Goal: Task Accomplishment & Management: Manage account settings

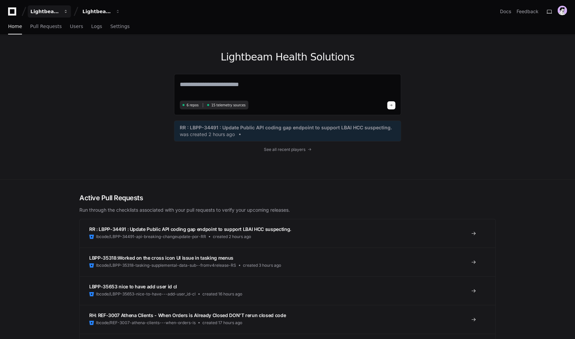
click at [53, 14] on div "Lightbeam Health" at bounding box center [44, 11] width 29 height 7
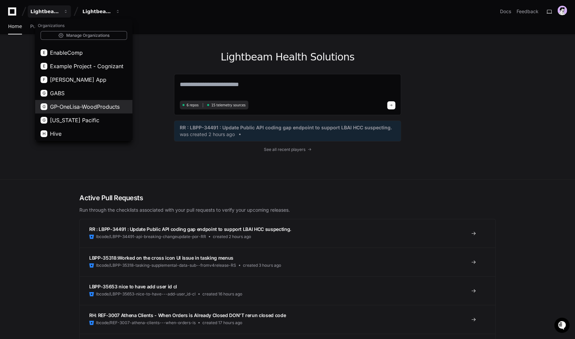
scroll to position [119, 0]
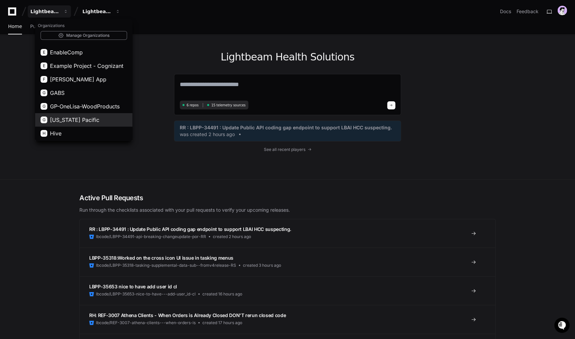
click at [75, 118] on span "[US_STATE] Pacific" at bounding box center [74, 120] width 49 height 8
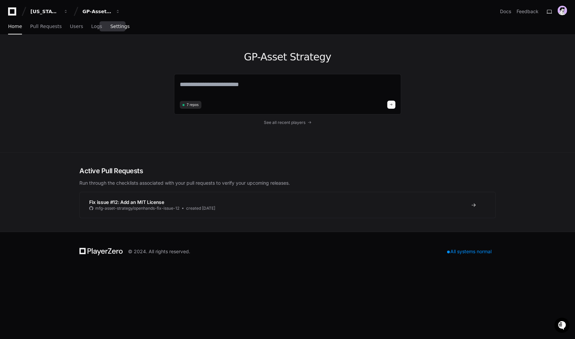
click at [113, 26] on span "Settings" at bounding box center [119, 26] width 19 height 4
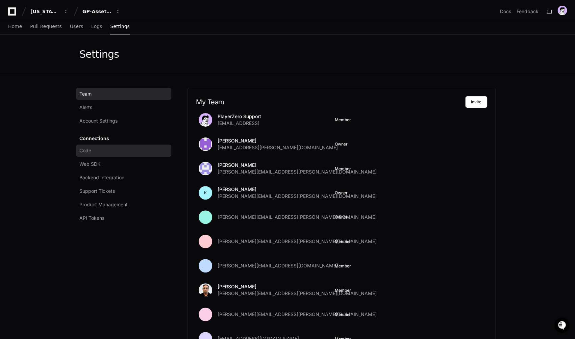
click at [90, 153] on span "Code" at bounding box center [85, 150] width 12 height 7
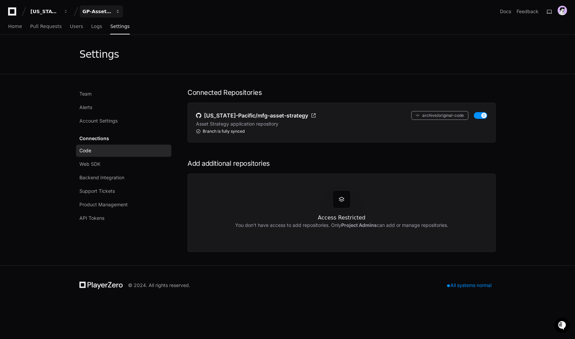
click at [105, 17] on button "GP-Asset Strategy" at bounding box center [101, 11] width 43 height 12
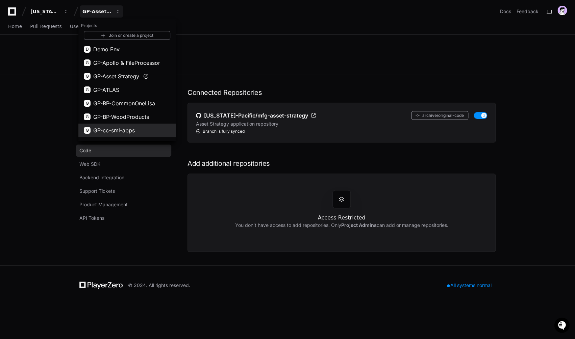
click at [128, 131] on span "GP-cc-sml-apps" at bounding box center [114, 130] width 42 height 8
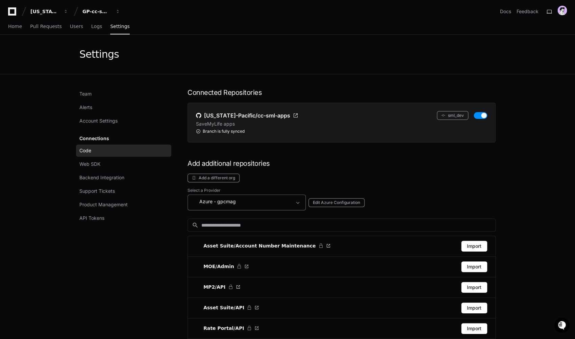
click at [267, 200] on div "Azure - gpcmag" at bounding box center [242, 202] width 100 height 8
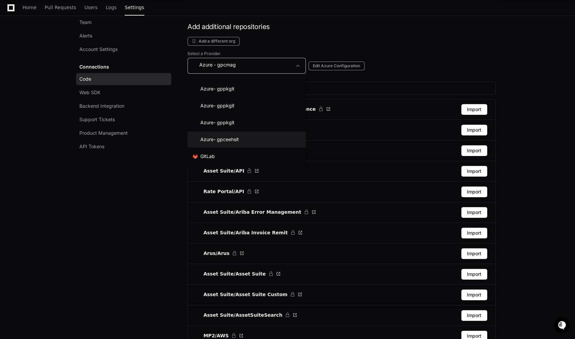
scroll to position [64, 0]
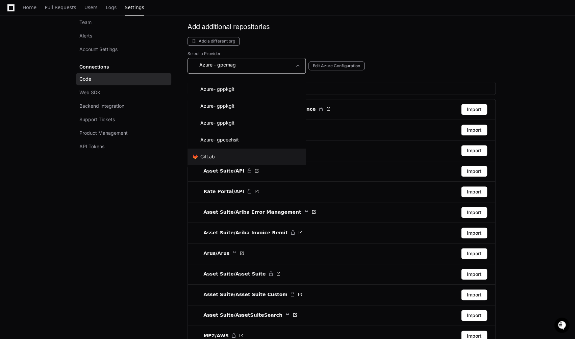
click at [214, 152] on mat-option ".cls-1{fill:#e24329;}.cls-2{fill:#fc6d26;}.cls-3{fill:#fca326;} GitLab" at bounding box center [247, 157] width 118 height 16
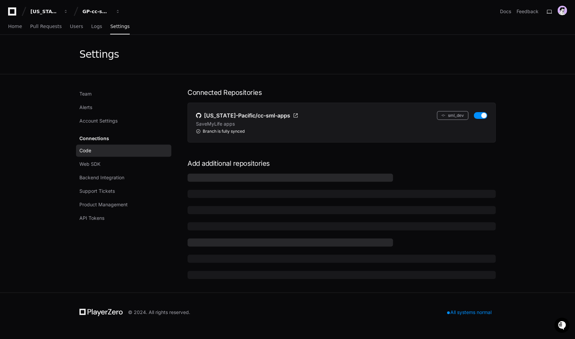
scroll to position [0, 0]
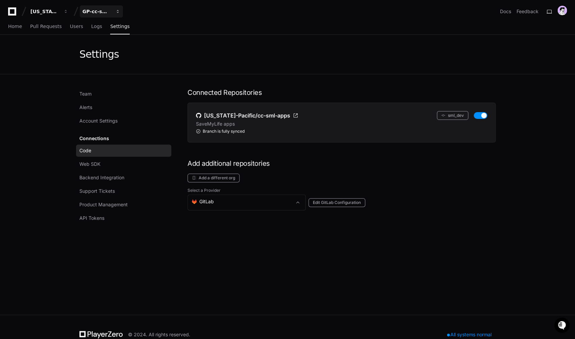
click at [60, 15] on div "GP-cc-sml-apps" at bounding box center [44, 11] width 29 height 7
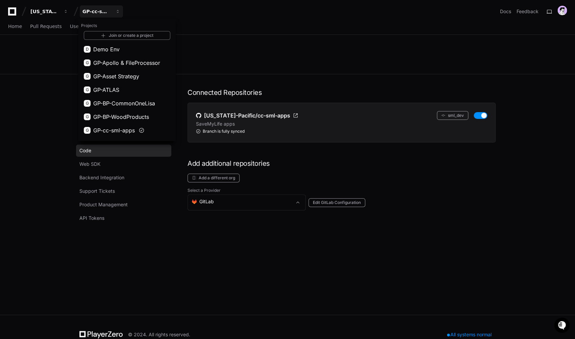
click at [184, 96] on div "Team Alerts Account Settings Connections Code Web SDK Backend Integration Suppo…" at bounding box center [287, 195] width 417 height 214
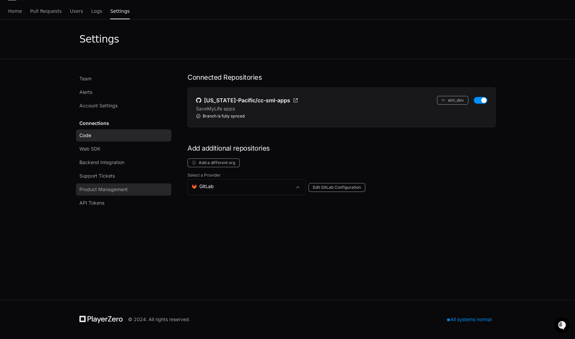
scroll to position [15, 0]
click at [178, 126] on div "Team Alerts Account Settings Connections Code Web SDK Backend Integration Suppo…" at bounding box center [287, 180] width 417 height 214
click at [229, 243] on div "Select a Provider .cls-1{fill:#e24329;}.cls-2{fill:#fc6d26;}.cls-3{fill:#fca326…" at bounding box center [342, 227] width 308 height 108
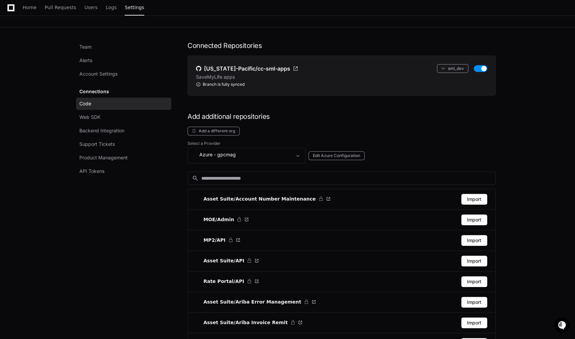
scroll to position [46, 0]
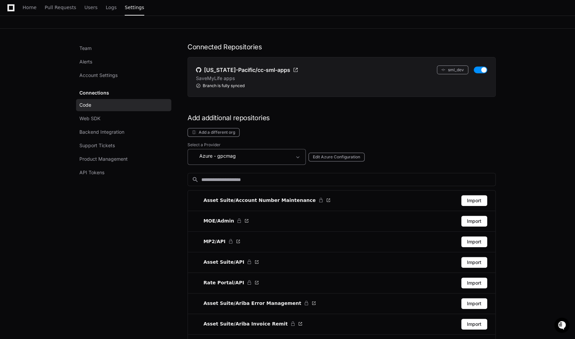
click at [202, 161] on mat-select "Azure - gpcmag" at bounding box center [242, 157] width 100 height 10
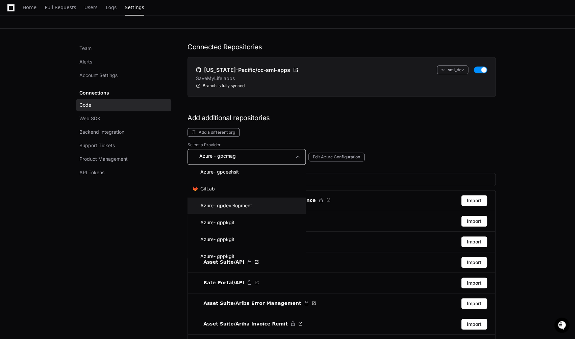
scroll to position [119, 0]
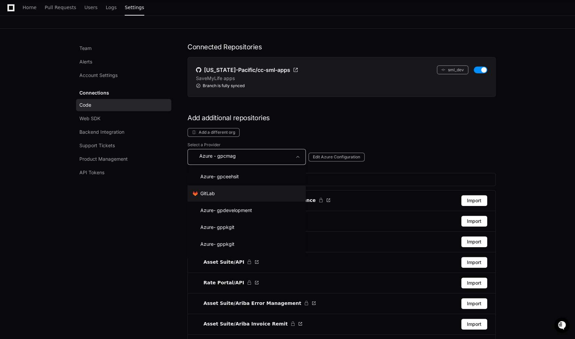
click at [223, 197] on mat-option ".cls-1{fill:#e24329;}.cls-2{fill:#fc6d26;}.cls-3{fill:#fca326;} GitLab" at bounding box center [247, 194] width 118 height 16
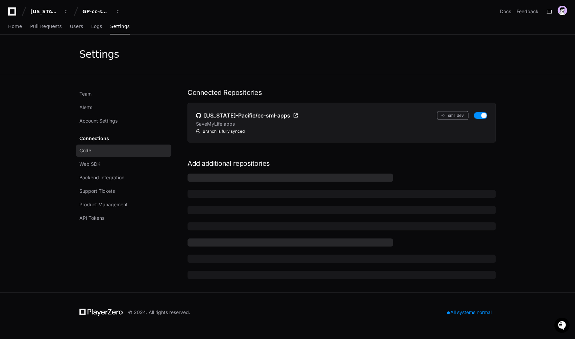
scroll to position [0, 0]
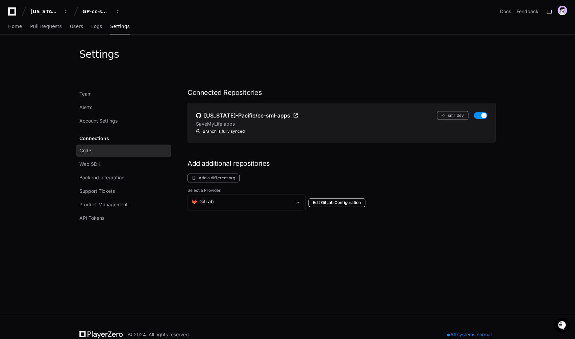
click at [336, 206] on button "Edit GitLab Configuration" at bounding box center [337, 202] width 57 height 9
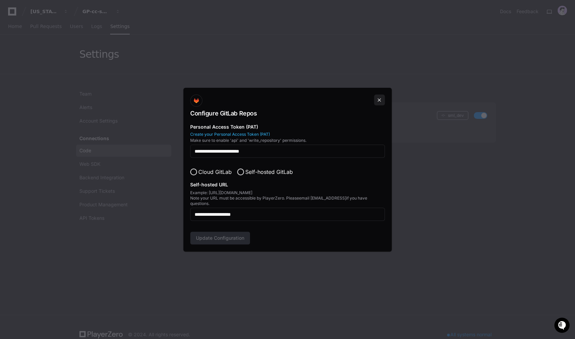
click at [379, 101] on button at bounding box center [379, 100] width 11 height 11
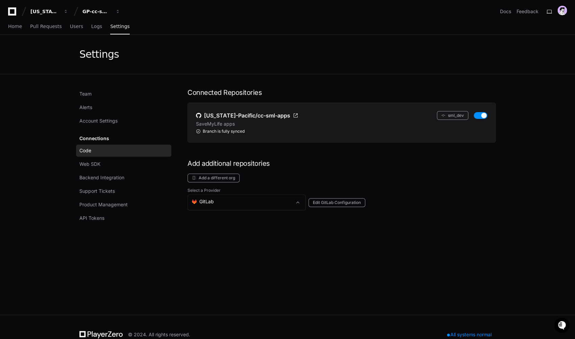
click at [18, 104] on app-setting "Settings Team Alerts Account Settings Connections Code Web SDK Backend Integrat…" at bounding box center [287, 175] width 575 height 280
